Goal: Task Accomplishment & Management: Manage account settings

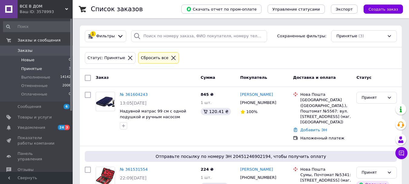
click at [41, 61] on li "Новые 0" at bounding box center [37, 60] width 74 height 8
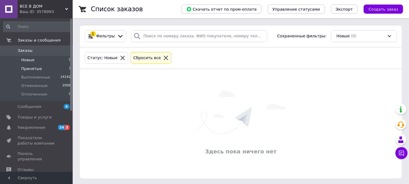
click at [37, 68] on span "Принятые" at bounding box center [31, 68] width 21 height 5
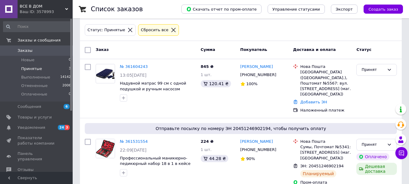
scroll to position [17, 0]
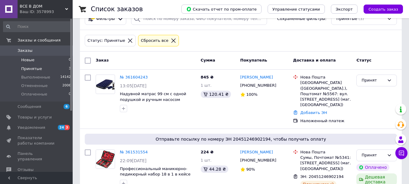
click at [26, 61] on span "Новые" at bounding box center [27, 59] width 13 height 5
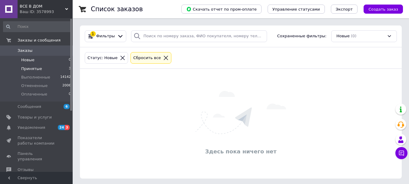
click at [36, 70] on span "Принятые" at bounding box center [31, 68] width 21 height 5
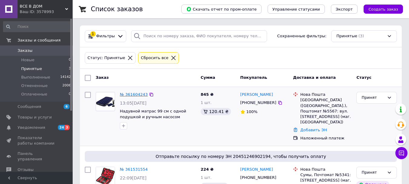
click at [139, 95] on link "№ 361604243" at bounding box center [134, 94] width 28 height 5
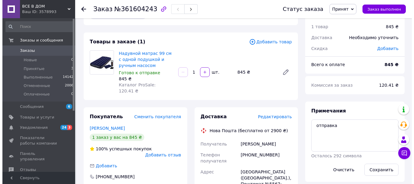
scroll to position [30, 0]
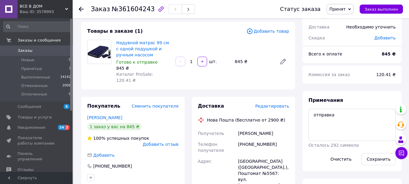
click at [284, 104] on span "Редактировать" at bounding box center [272, 106] width 34 height 5
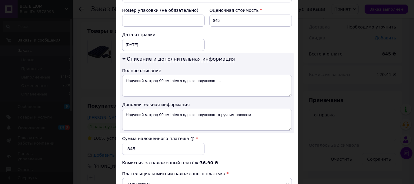
scroll to position [303, 0]
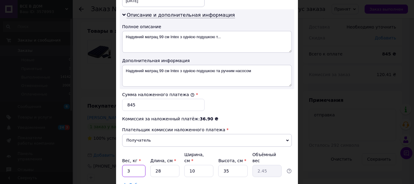
drag, startPoint x: 124, startPoint y: 165, endPoint x: 138, endPoint y: 167, distance: 13.7
click at [138, 166] on input "3" at bounding box center [133, 171] width 23 height 12
type input "4"
drag, startPoint x: 190, startPoint y: 164, endPoint x: 204, endPoint y: 164, distance: 13.9
click at [204, 165] on input "10" at bounding box center [198, 171] width 29 height 12
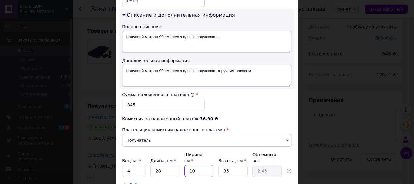
type input "15"
type input "3.68"
type input "1"
type input "0.25"
type input "16"
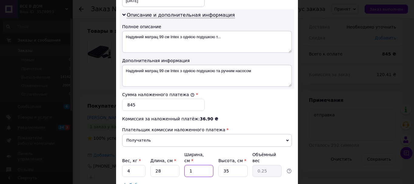
type input "3.92"
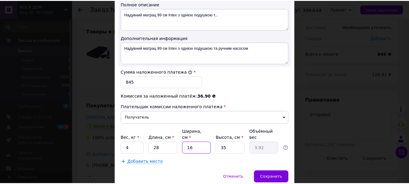
scroll to position [346, 0]
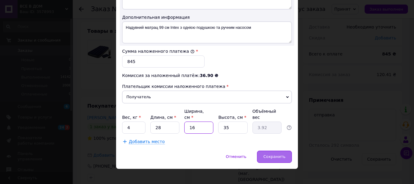
type input "16"
click at [272, 154] on span "Сохранить" at bounding box center [274, 156] width 22 height 5
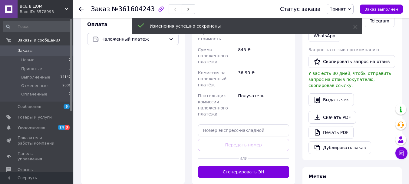
scroll to position [212, 0]
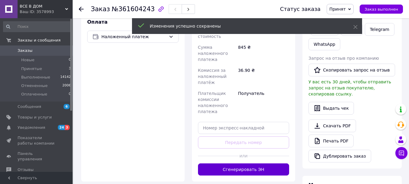
click at [251, 166] on button "Сгенерировать ЭН" at bounding box center [243, 169] width 91 height 12
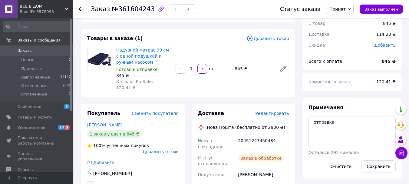
scroll to position [0, 0]
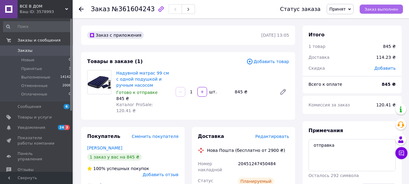
click at [383, 9] on span "Заказ выполнен" at bounding box center [382, 9] width 34 height 5
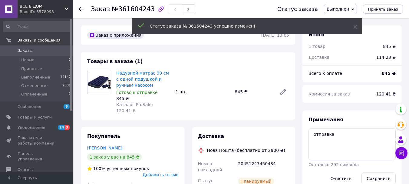
click at [81, 9] on use at bounding box center [81, 9] width 5 height 5
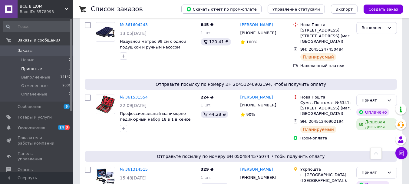
scroll to position [26, 0]
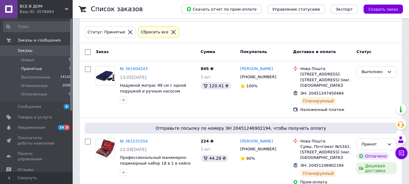
click at [31, 69] on span "Принятые" at bounding box center [31, 68] width 21 height 5
click at [26, 58] on span "Новые" at bounding box center [27, 59] width 13 height 5
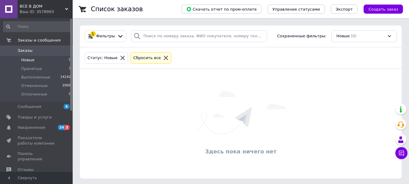
click at [28, 61] on span "Новые" at bounding box center [27, 59] width 13 height 5
click at [42, 69] on li "Принятые 3" at bounding box center [37, 68] width 74 height 8
